Goal: Task Accomplishment & Management: Manage account settings

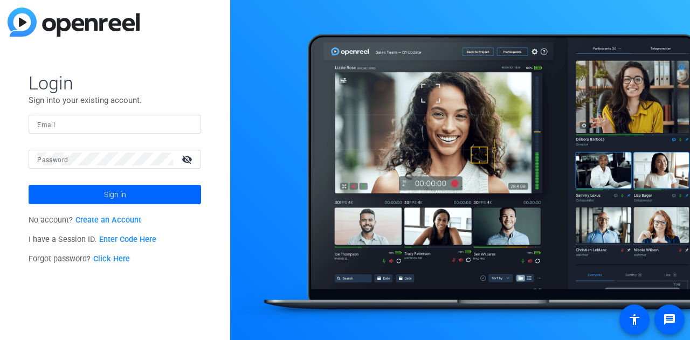
type input "[EMAIL_ADDRESS][DOMAIN_NAME]"
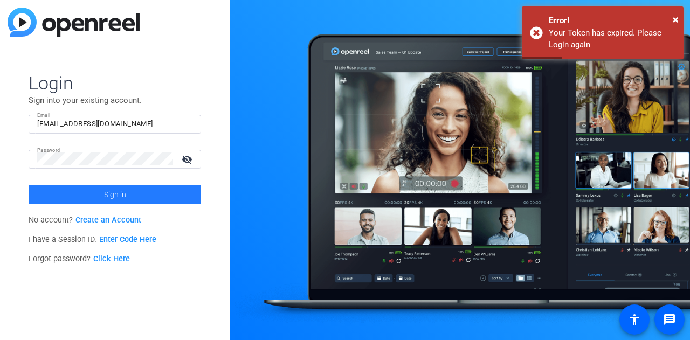
click at [121, 195] on span "Sign in" at bounding box center [115, 194] width 22 height 27
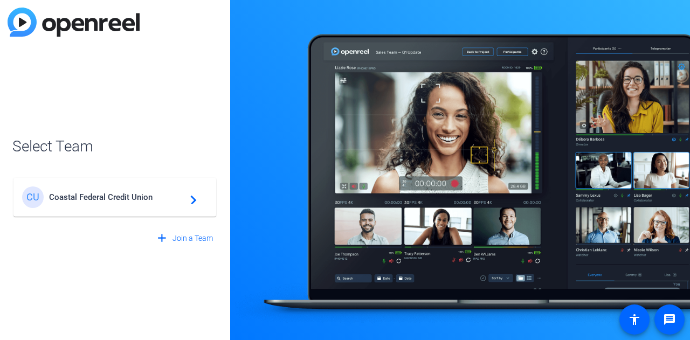
click at [122, 195] on span "Coastal Federal Credit Union" at bounding box center [116, 198] width 135 height 10
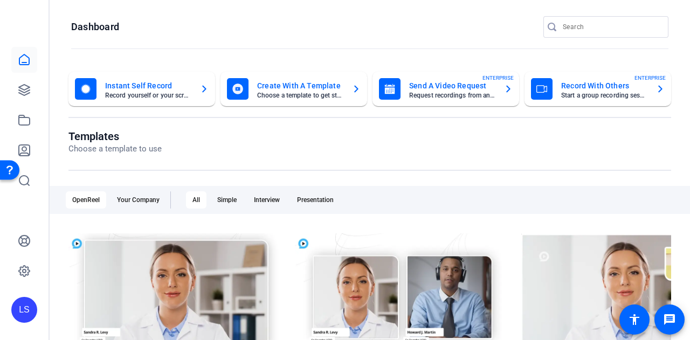
scroll to position [54, 0]
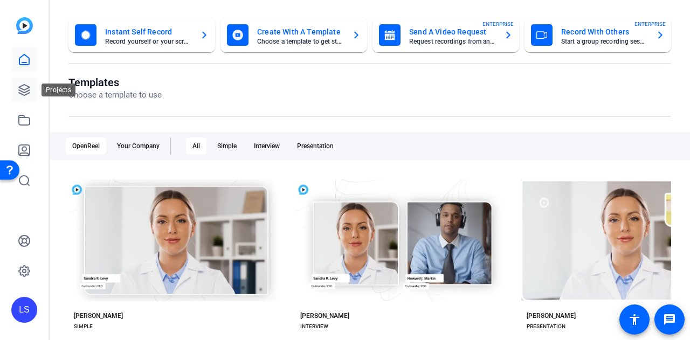
click at [33, 86] on link at bounding box center [24, 90] width 26 height 26
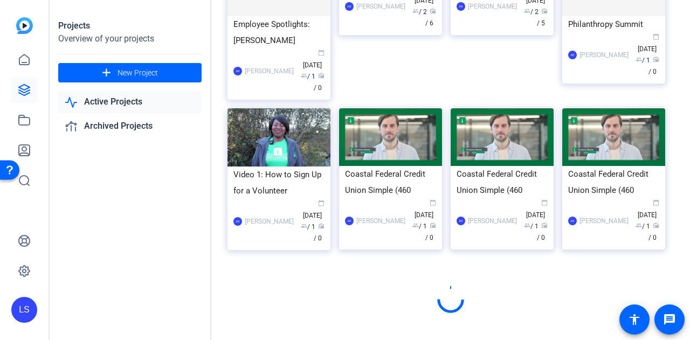
scroll to position [737, 0]
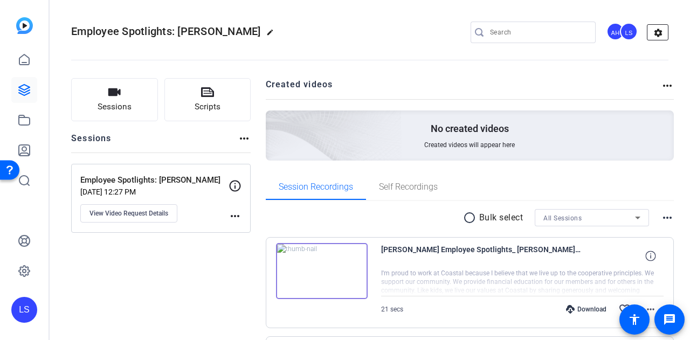
click at [648, 32] on mat-icon "settings" at bounding box center [659, 33] width 22 height 16
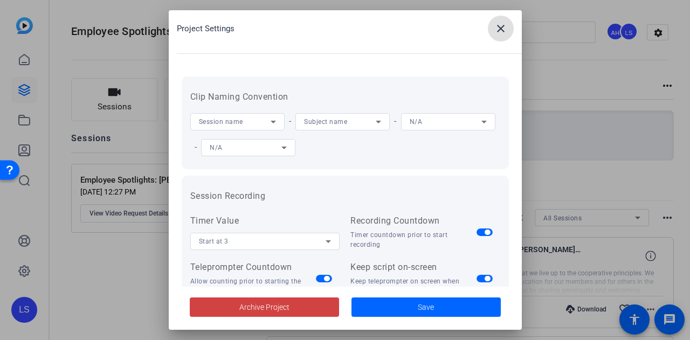
scroll to position [271, 0]
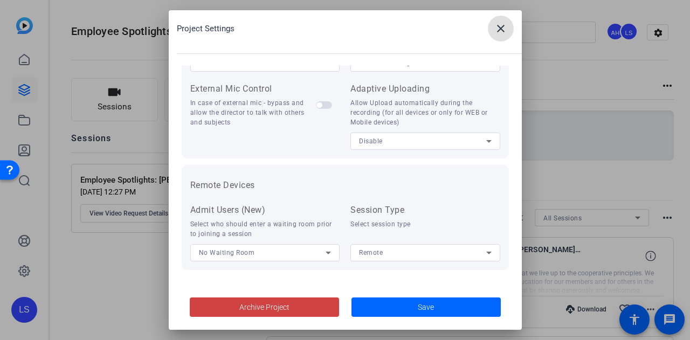
click at [497, 26] on mat-icon "close" at bounding box center [500, 28] width 13 height 13
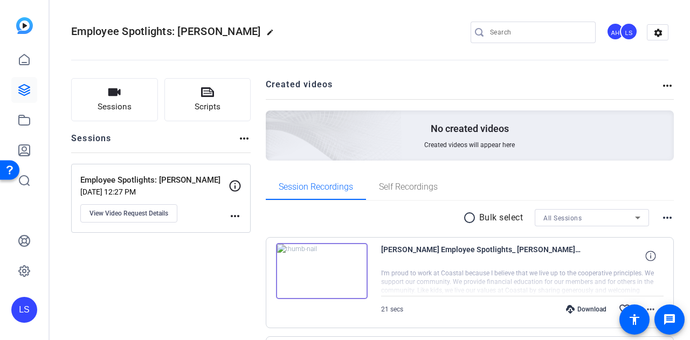
click at [614, 28] on div "AH" at bounding box center [616, 32] width 18 height 18
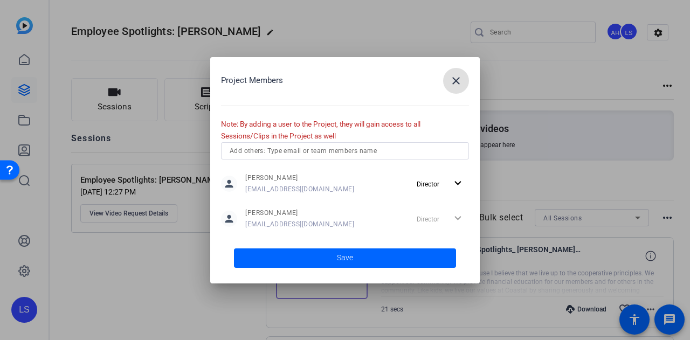
click at [274, 145] on input "text" at bounding box center [345, 151] width 231 height 13
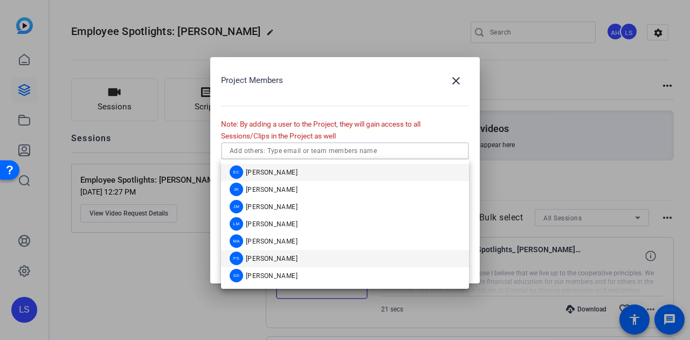
click at [278, 258] on span "[PERSON_NAME]" at bounding box center [272, 259] width 52 height 9
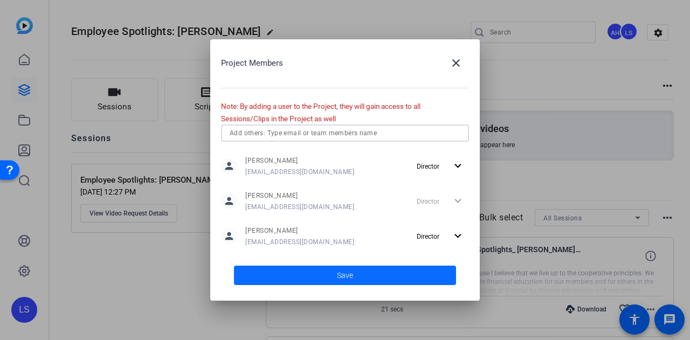
click at [330, 267] on span at bounding box center [345, 276] width 222 height 26
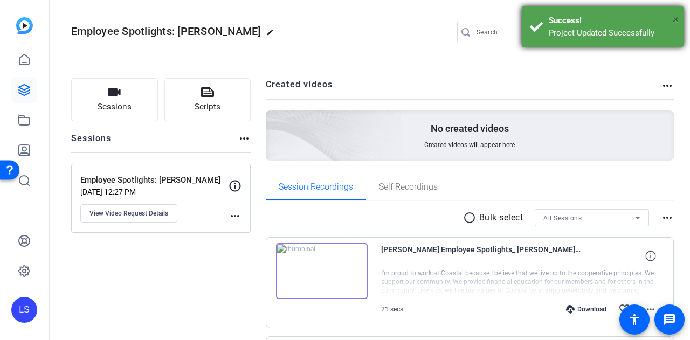
click at [678, 19] on span "×" at bounding box center [676, 19] width 6 height 13
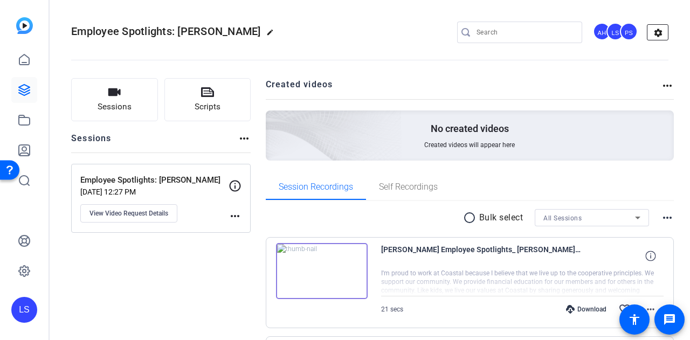
click at [661, 34] on mat-icon "settings" at bounding box center [659, 33] width 22 height 16
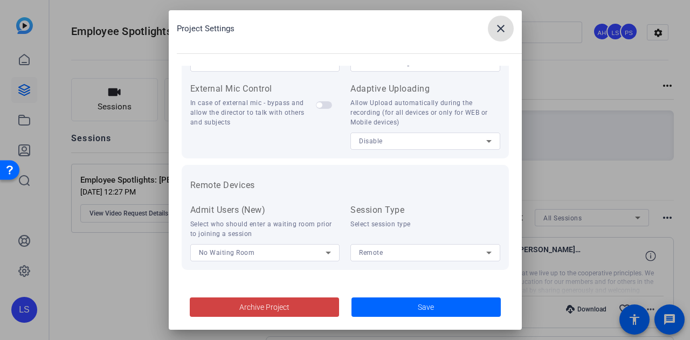
click at [497, 25] on mat-icon "close" at bounding box center [500, 28] width 13 height 13
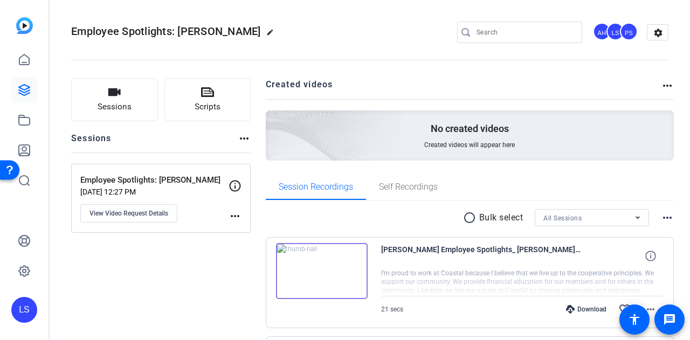
click at [241, 220] on mat-icon "more_horiz" at bounding box center [235, 216] width 13 height 13
click at [230, 181] on div at bounding box center [345, 170] width 690 height 340
click at [236, 186] on icon at bounding box center [235, 186] width 13 height 13
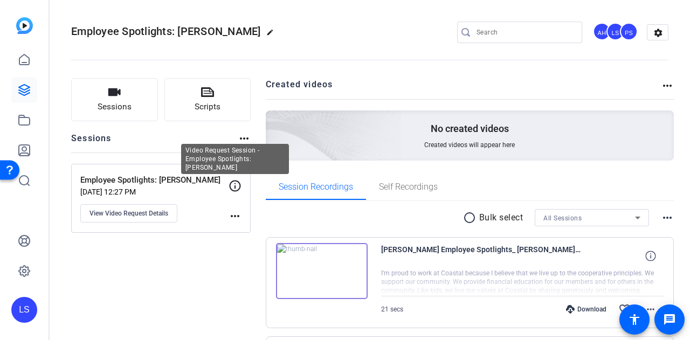
click at [236, 186] on icon at bounding box center [235, 186] width 13 height 13
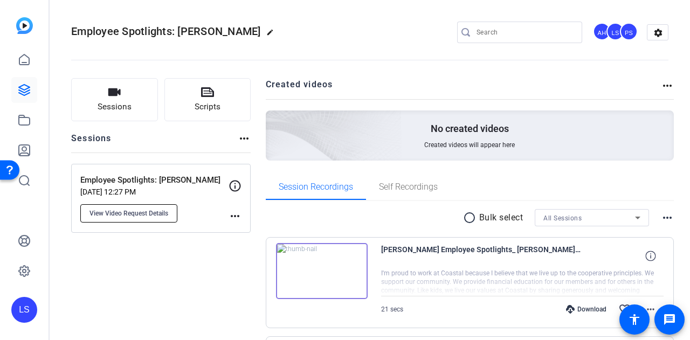
click at [150, 210] on span "View Video Request Details" at bounding box center [129, 213] width 79 height 9
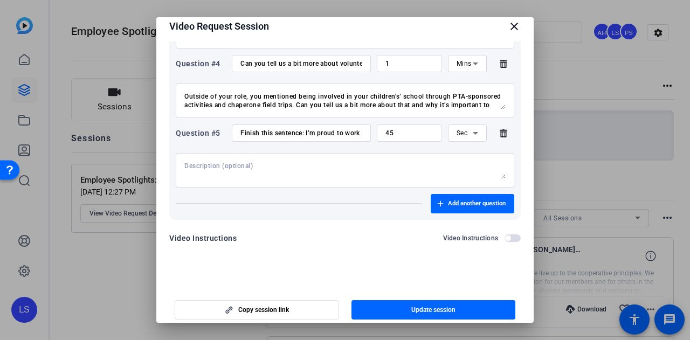
scroll to position [17, 0]
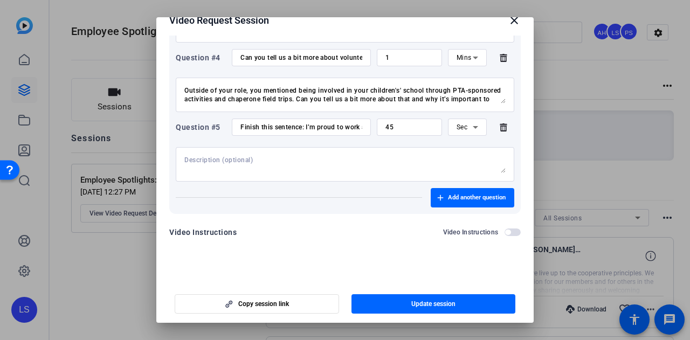
click at [508, 24] on mat-icon "close" at bounding box center [514, 20] width 13 height 13
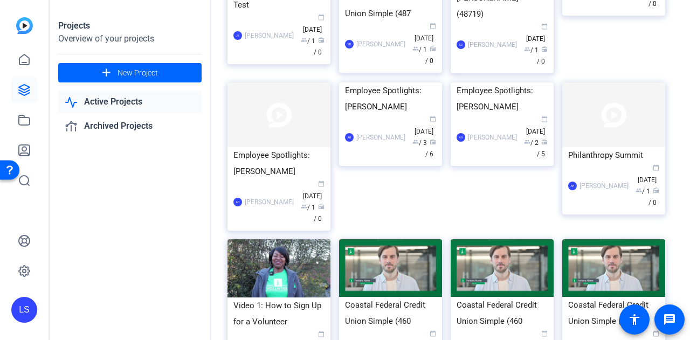
scroll to position [710, 0]
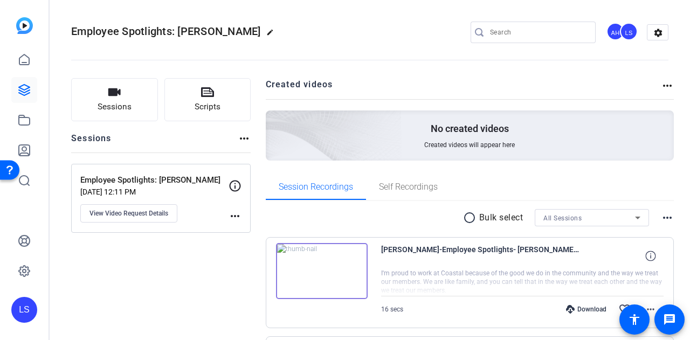
click at [628, 30] on div "LS" at bounding box center [629, 32] width 18 height 18
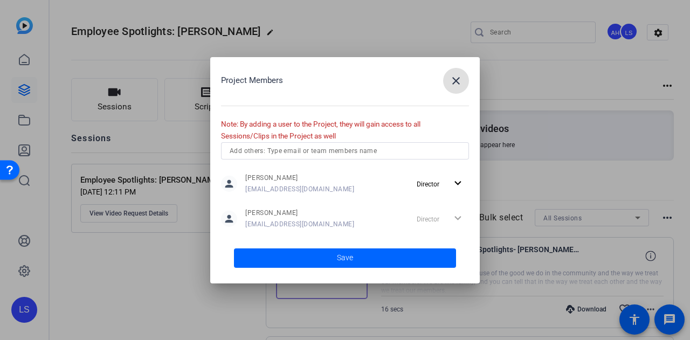
click at [376, 156] on input "text" at bounding box center [345, 151] width 231 height 13
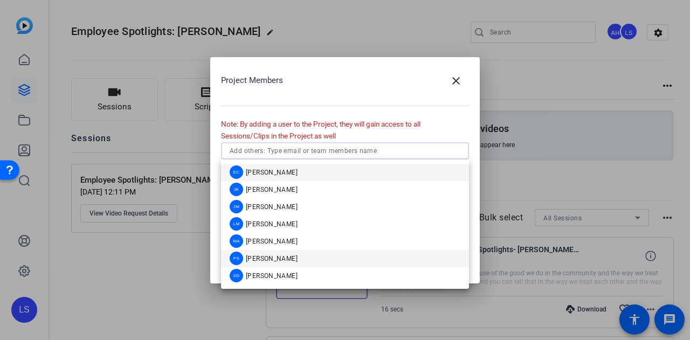
click at [305, 258] on mat-option "PS [PERSON_NAME]" at bounding box center [345, 258] width 248 height 17
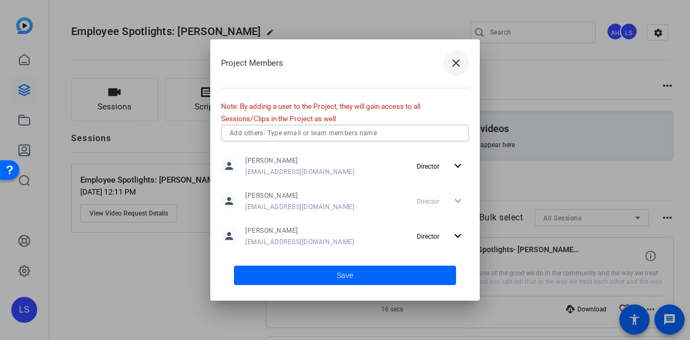
click at [460, 57] on mat-icon "close" at bounding box center [456, 63] width 13 height 13
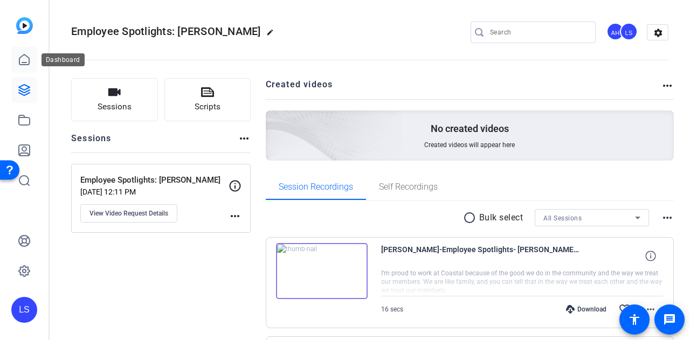
click at [17, 56] on link at bounding box center [24, 60] width 26 height 26
